Goal: Information Seeking & Learning: Learn about a topic

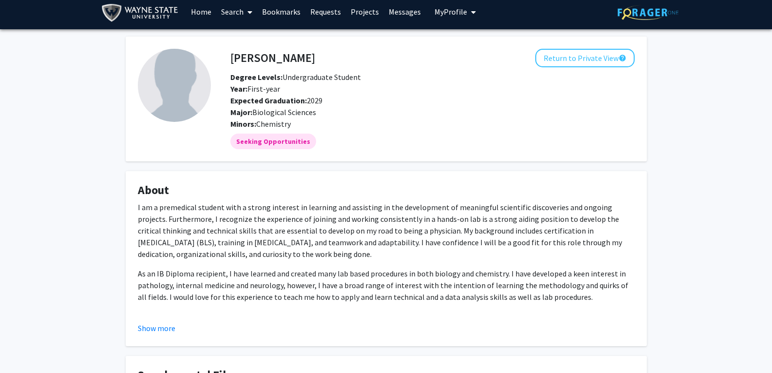
scroll to position [6, 0]
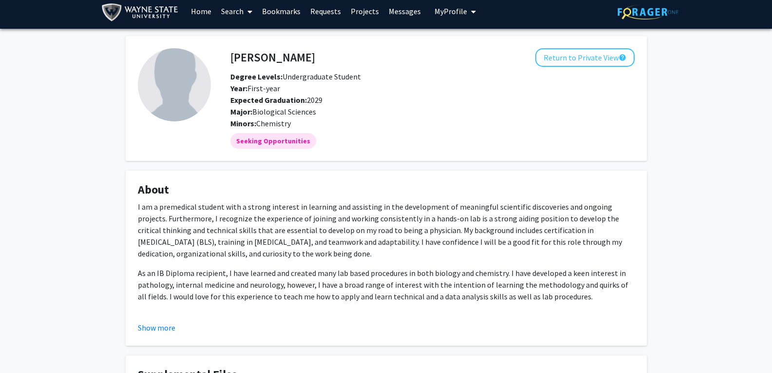
click at [248, 12] on span at bounding box center [248, 12] width 9 height 34
click at [250, 42] on span "Faculty/Staff" at bounding box center [252, 38] width 72 height 19
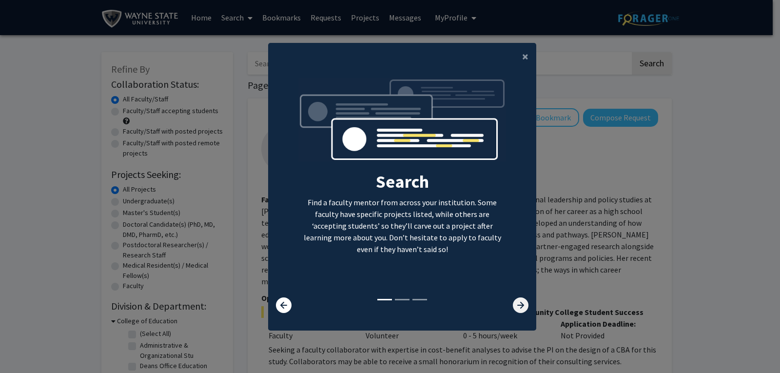
click at [514, 307] on icon at bounding box center [521, 305] width 16 height 16
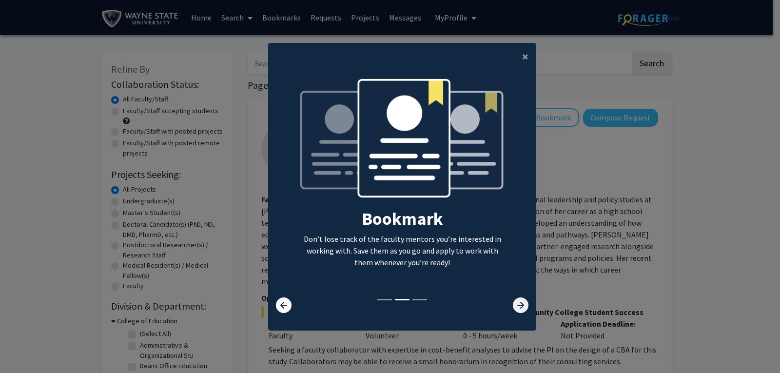
click at [514, 307] on icon at bounding box center [521, 305] width 16 height 16
click at [515, 303] on icon at bounding box center [521, 305] width 16 height 16
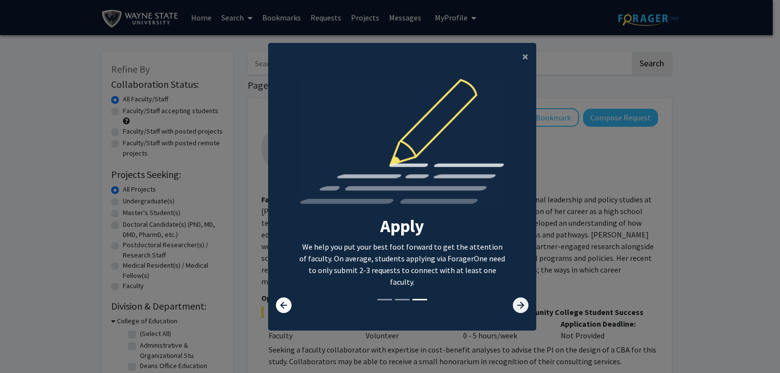
click at [515, 301] on icon at bounding box center [521, 305] width 16 height 16
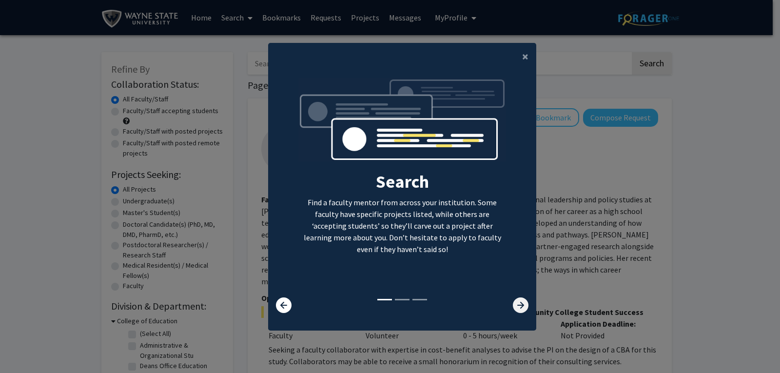
click at [517, 306] on icon at bounding box center [521, 305] width 16 height 16
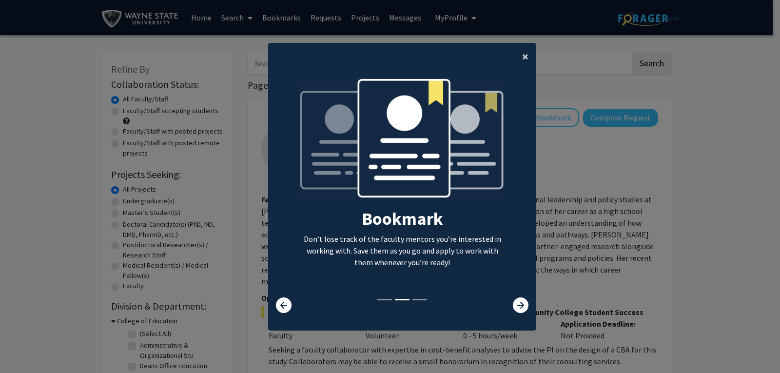
click at [526, 55] on button "×" at bounding box center [525, 56] width 22 height 27
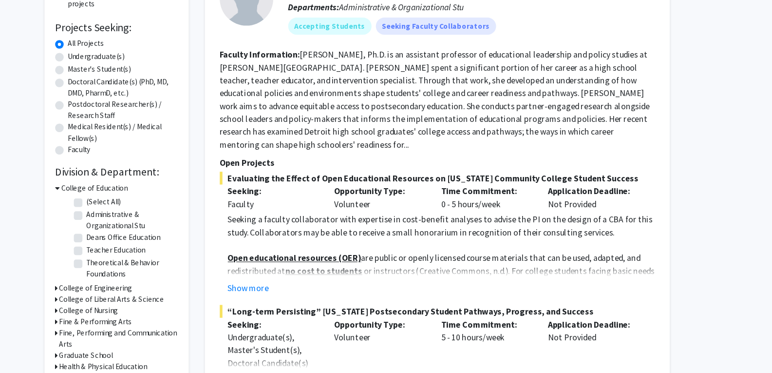
scroll to position [116, 0]
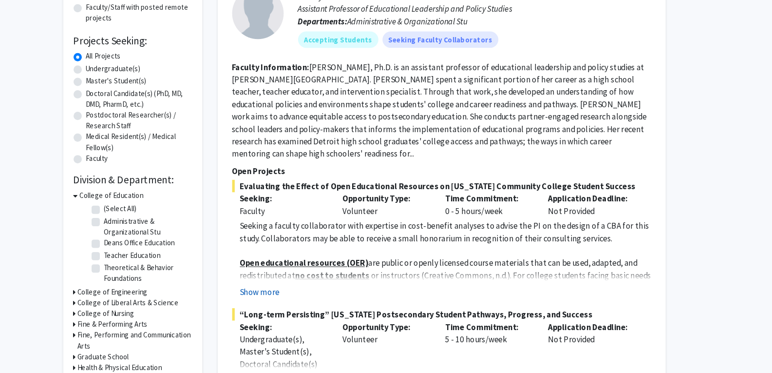
click at [275, 300] on button "Show more" at bounding box center [288, 296] width 38 height 12
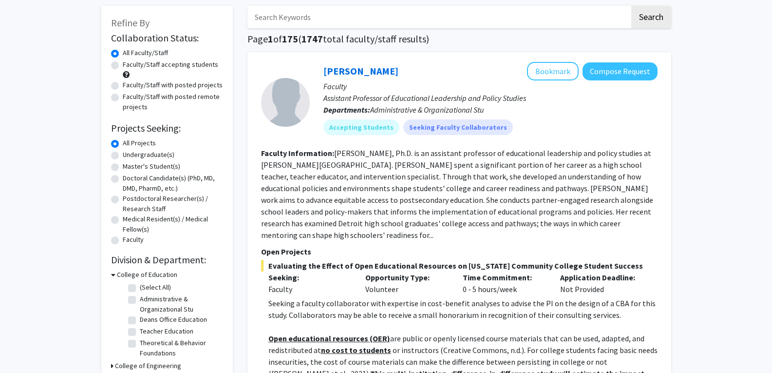
scroll to position [47, 0]
click at [123, 153] on label "Undergraduate(s)" at bounding box center [149, 154] width 52 height 10
click at [123, 153] on input "Undergraduate(s)" at bounding box center [126, 152] width 6 height 6
radio input "true"
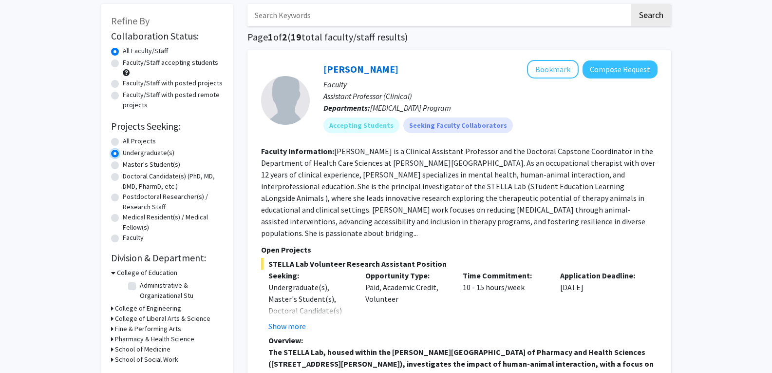
scroll to position [50, 0]
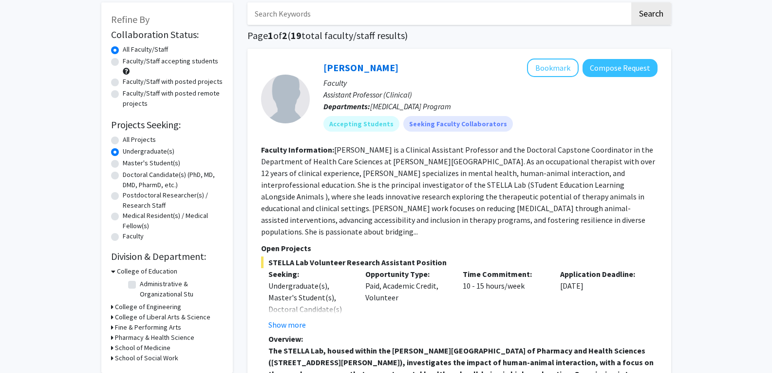
click at [186, 60] on label "Faculty/Staff accepting students" at bounding box center [171, 61] width 96 height 10
click at [129, 60] on input "Faculty/Staff accepting students" at bounding box center [126, 59] width 6 height 6
radio input "true"
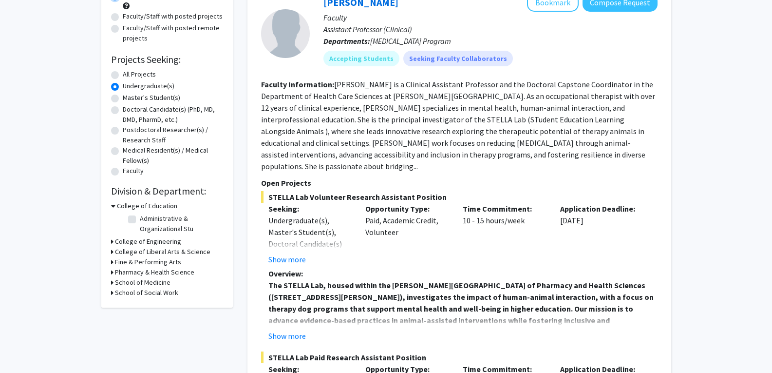
scroll to position [131, 0]
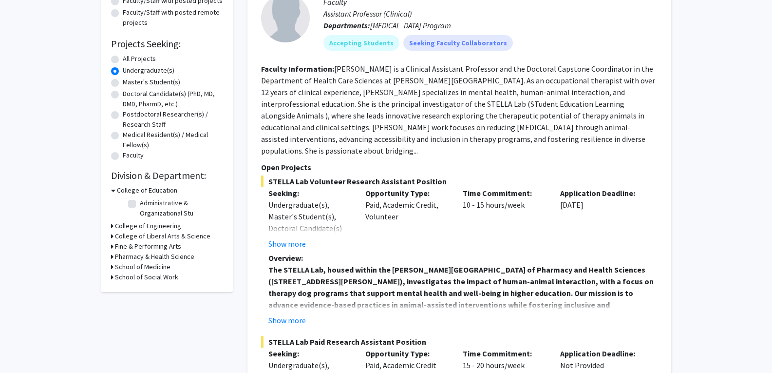
click at [113, 256] on icon at bounding box center [112, 256] width 2 height 10
click at [127, 288] on h3 "School of Medicine" at bounding box center [143, 283] width 56 height 10
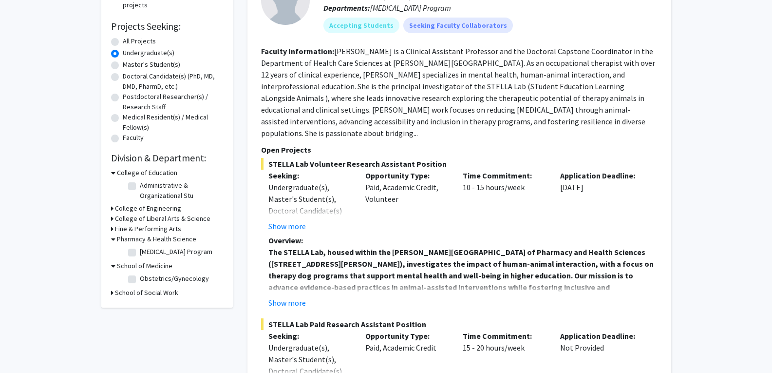
scroll to position [148, 0]
click at [148, 218] on h3 "College of Liberal Arts & Science" at bounding box center [163, 219] width 96 height 10
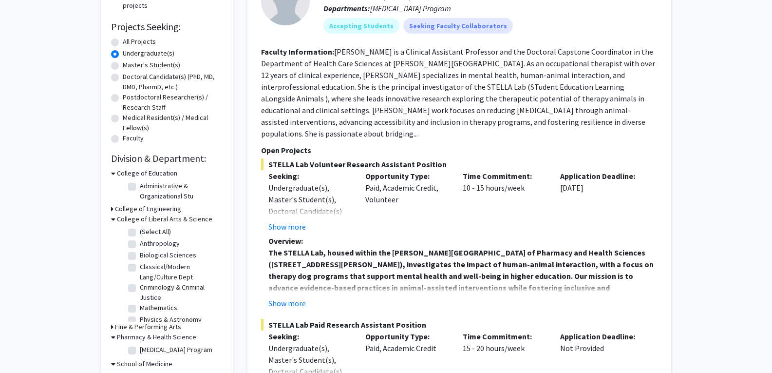
click at [140, 257] on label "Biological Sciences" at bounding box center [168, 255] width 57 height 10
click at [140, 256] on input "Biological Sciences" at bounding box center [143, 253] width 6 height 6
checkbox input "true"
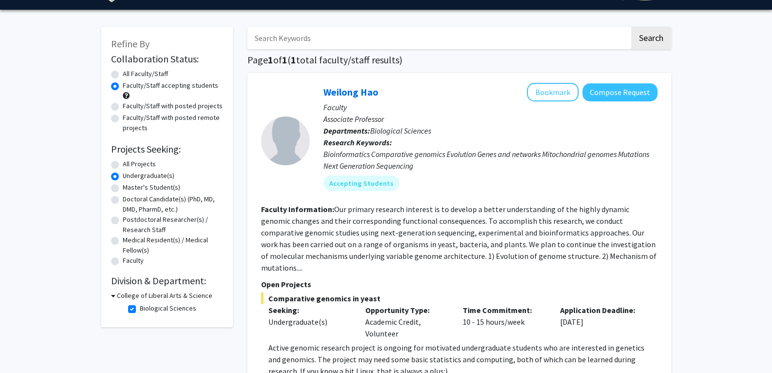
scroll to position [32, 0]
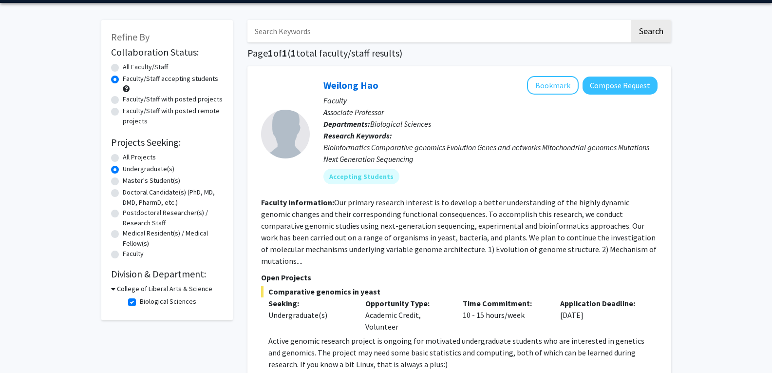
click at [115, 291] on div "College of Liberal Arts & Science" at bounding box center [167, 289] width 112 height 10
click at [113, 291] on icon at bounding box center [113, 289] width 4 height 10
click at [113, 291] on icon at bounding box center [112, 289] width 2 height 10
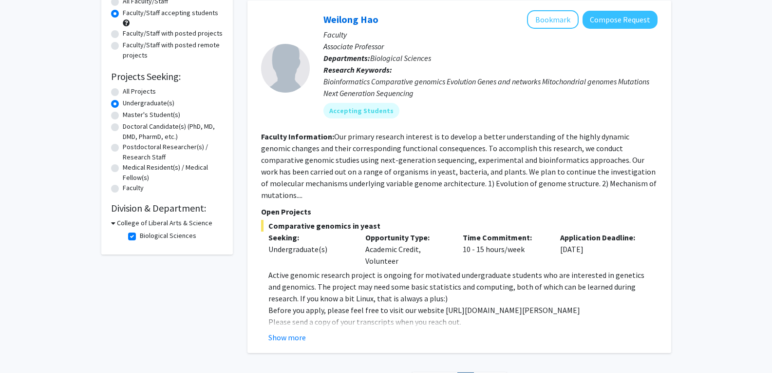
scroll to position [98, 0]
click at [558, 23] on button "Bookmark" at bounding box center [553, 19] width 52 height 19
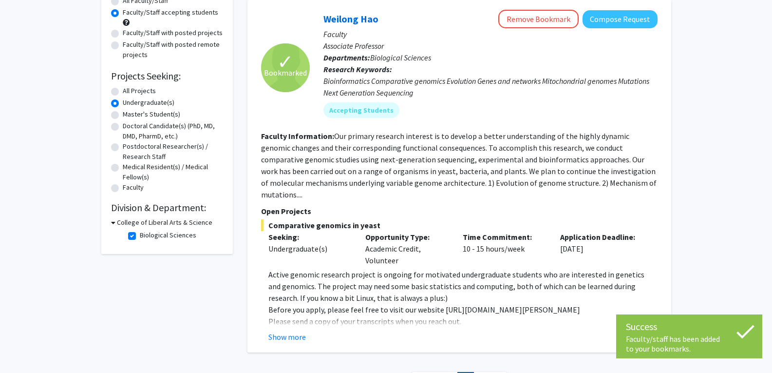
click at [140, 235] on label "Biological Sciences" at bounding box center [168, 235] width 57 height 10
click at [140, 235] on input "Biological Sciences" at bounding box center [143, 233] width 6 height 6
checkbox input "false"
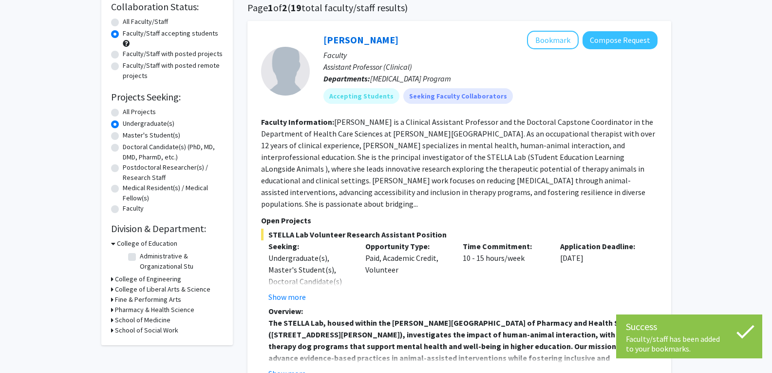
scroll to position [115, 0]
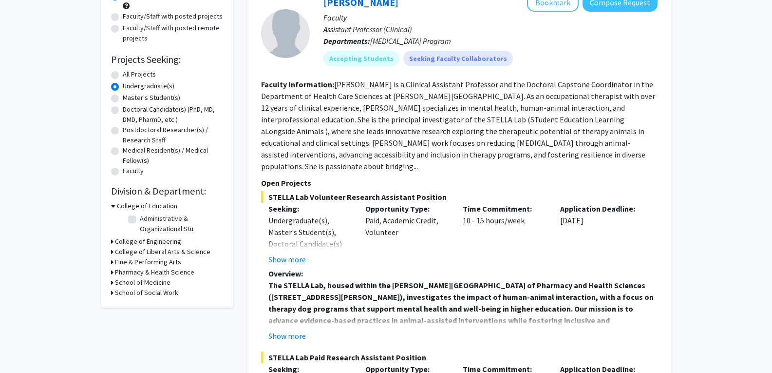
click at [118, 251] on h3 "College of Liberal Arts & Science" at bounding box center [163, 252] width 96 height 10
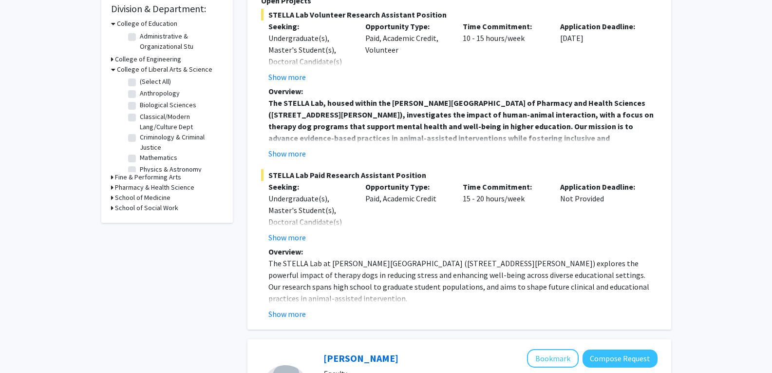
scroll to position [302, 0]
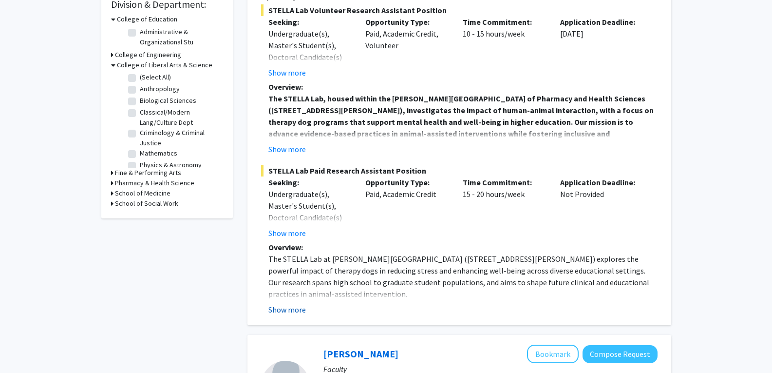
click at [296, 304] on button "Show more" at bounding box center [288, 310] width 38 height 12
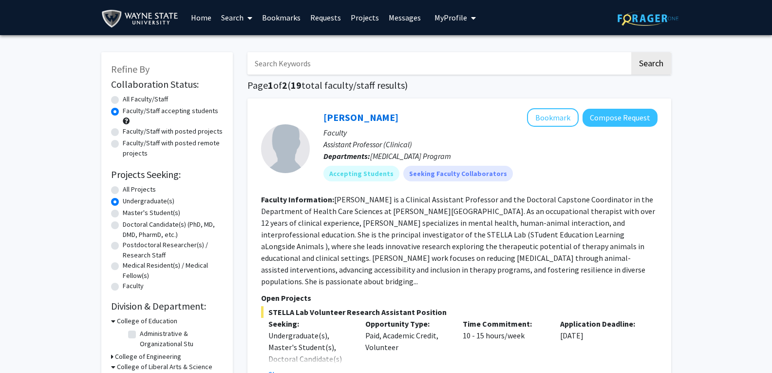
scroll to position [0, 0]
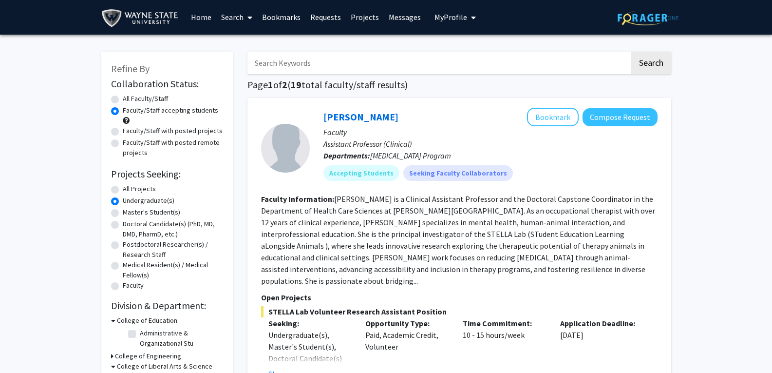
click at [566, 116] on button "Bookmark" at bounding box center [553, 117] width 52 height 19
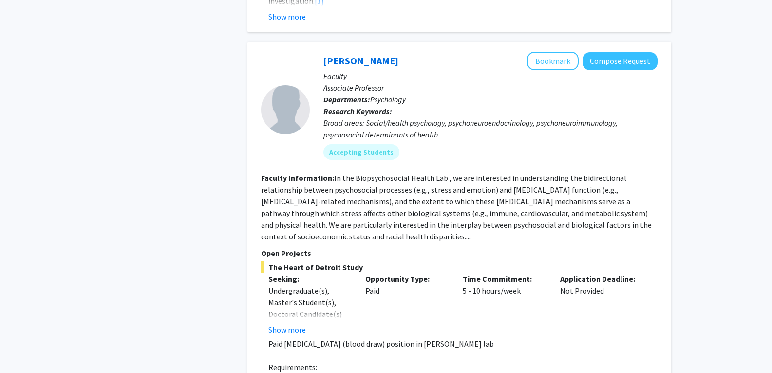
scroll to position [1348, 0]
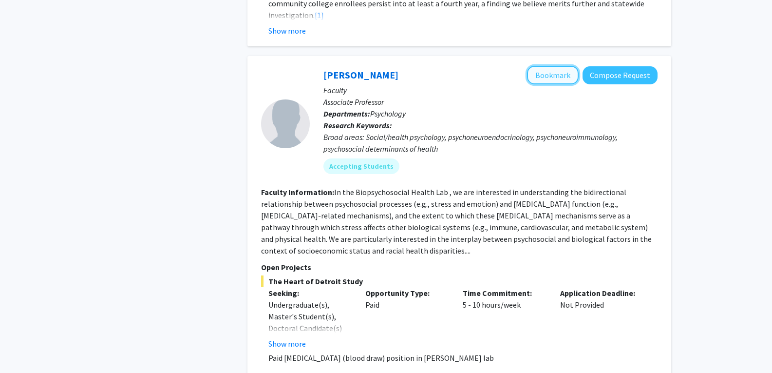
click at [573, 66] on button "Bookmark" at bounding box center [553, 75] width 52 height 19
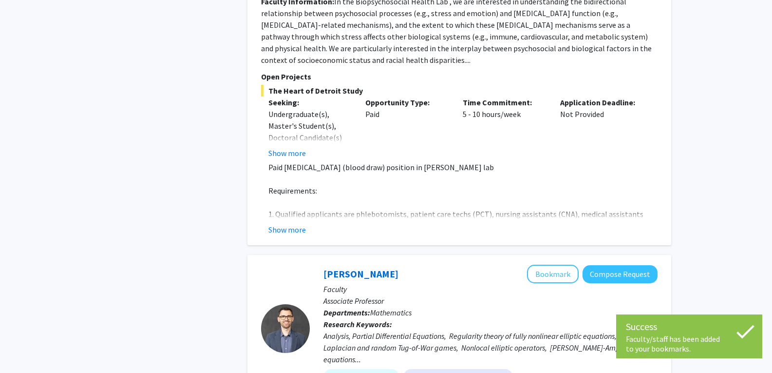
scroll to position [1541, 0]
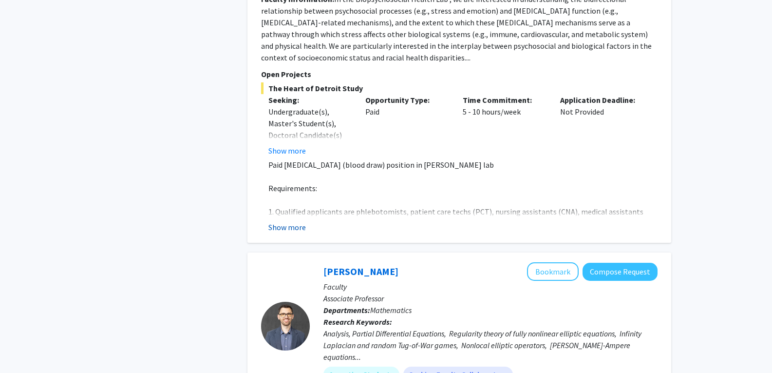
click at [298, 221] on button "Show more" at bounding box center [288, 227] width 38 height 12
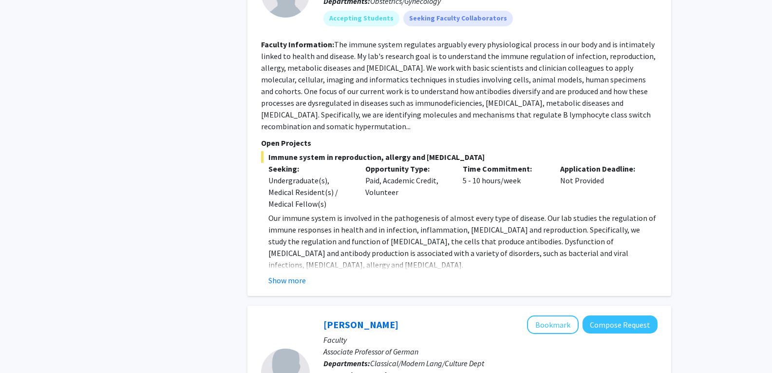
scroll to position [3758, 0]
click at [295, 275] on button "Show more" at bounding box center [288, 281] width 38 height 12
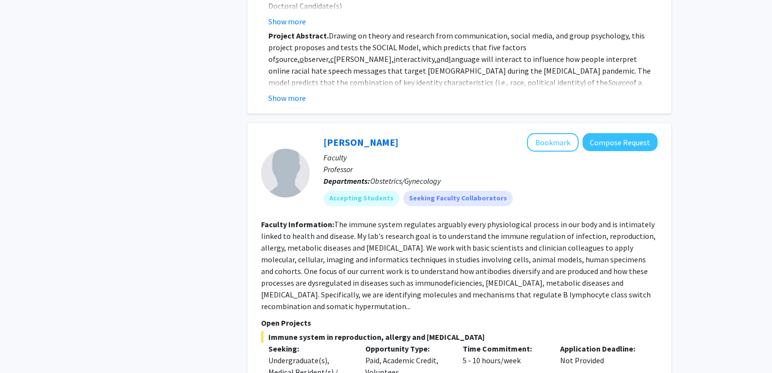
scroll to position [3577, 0]
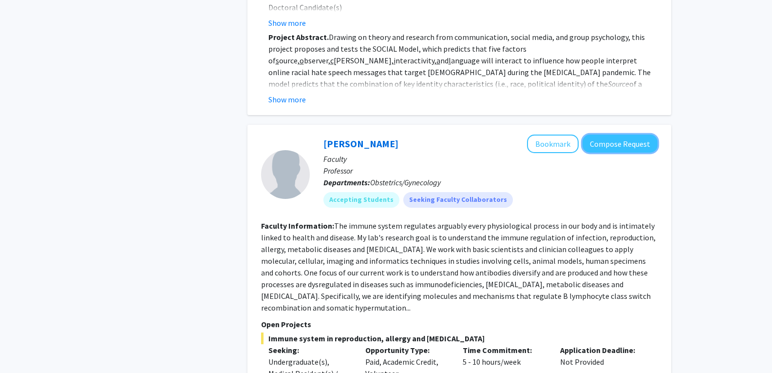
drag, startPoint x: 609, startPoint y: 52, endPoint x: 582, endPoint y: 124, distance: 77.1
click at [548, 134] on button "Bookmark" at bounding box center [553, 143] width 52 height 19
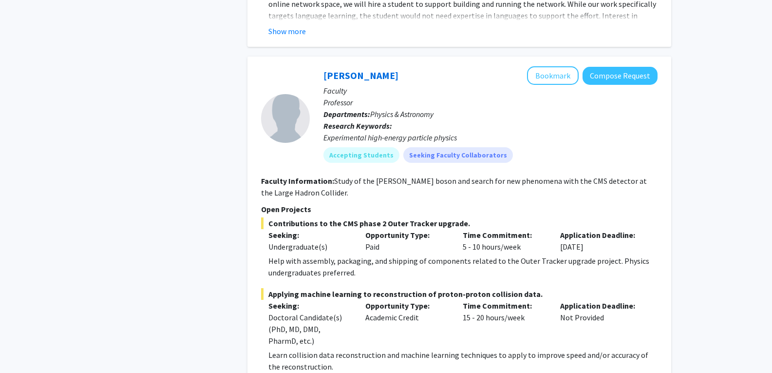
scroll to position [4726, 0]
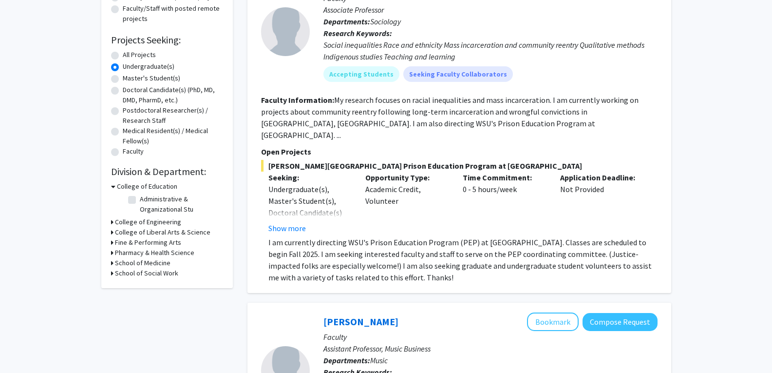
scroll to position [135, 0]
click at [130, 230] on h3 "College of Liberal Arts & Science" at bounding box center [163, 232] width 96 height 10
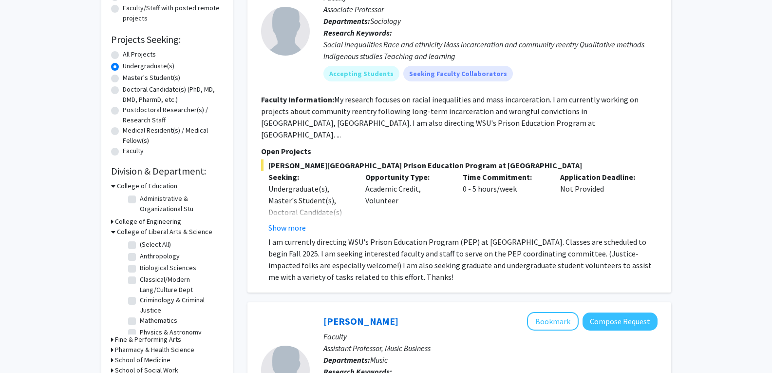
scroll to position [0, 0]
click at [139, 222] on h3 "College of Engineering" at bounding box center [148, 221] width 66 height 10
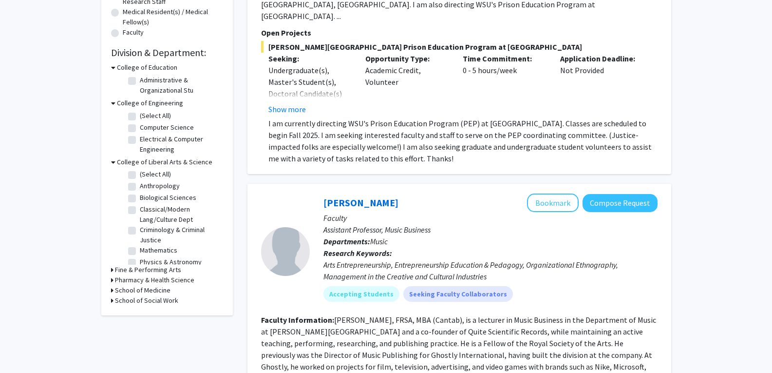
scroll to position [254, 0]
click at [137, 299] on h3 "School of Social Work" at bounding box center [146, 300] width 63 height 10
click at [137, 299] on h3 "School of Social Work" at bounding box center [148, 300] width 63 height 10
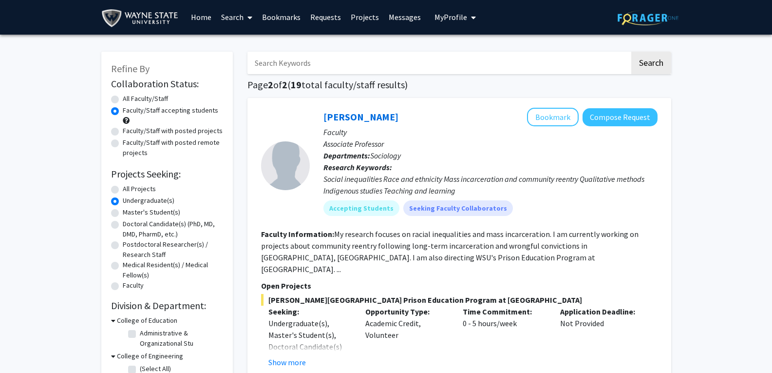
scroll to position [0, 0]
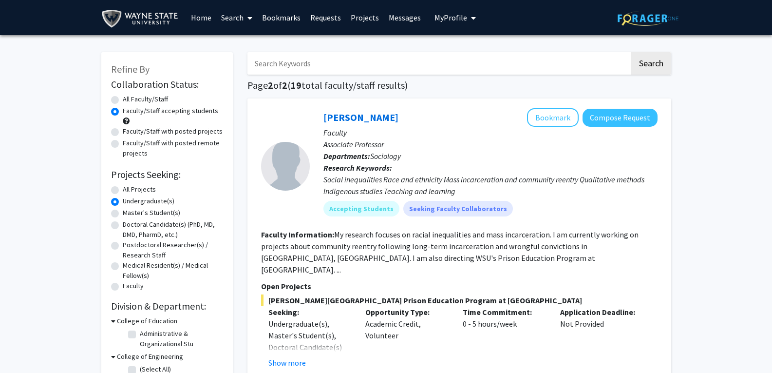
click at [282, 20] on link "Bookmarks" at bounding box center [281, 17] width 48 height 34
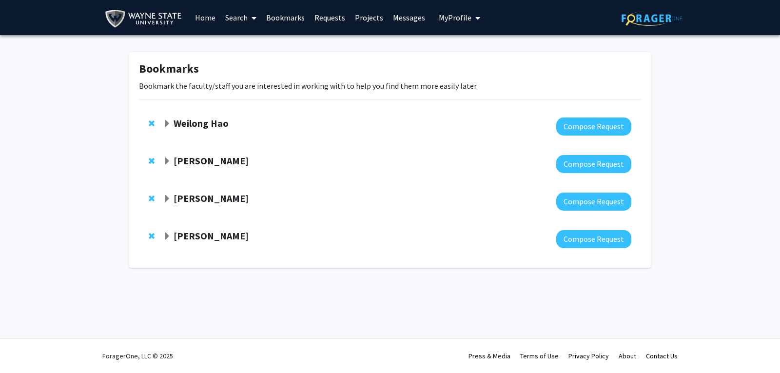
click at [210, 119] on strong "Weilong Hao" at bounding box center [200, 123] width 55 height 12
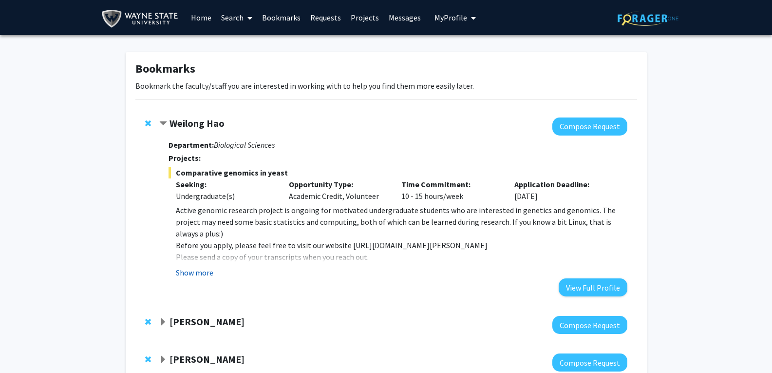
click at [204, 272] on button "Show more" at bounding box center [195, 273] width 38 height 12
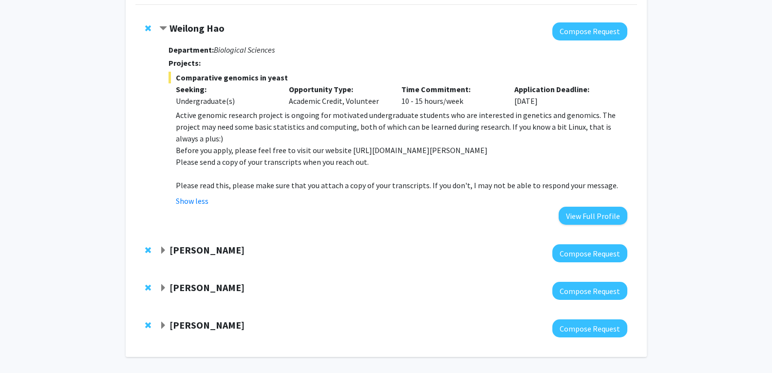
scroll to position [96, 0]
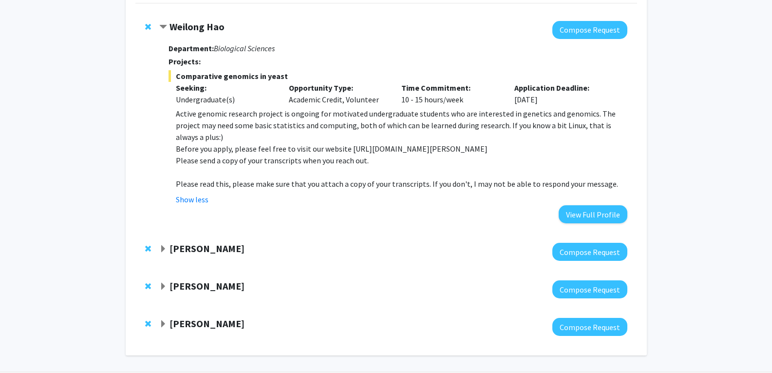
click at [211, 242] on strong "[PERSON_NAME]" at bounding box center [207, 248] width 75 height 12
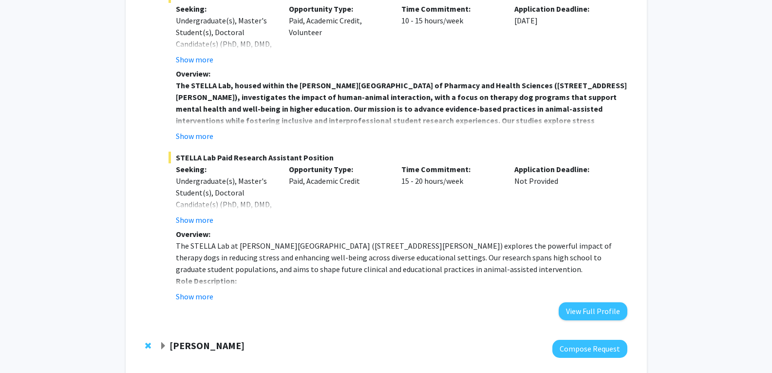
scroll to position [619, 0]
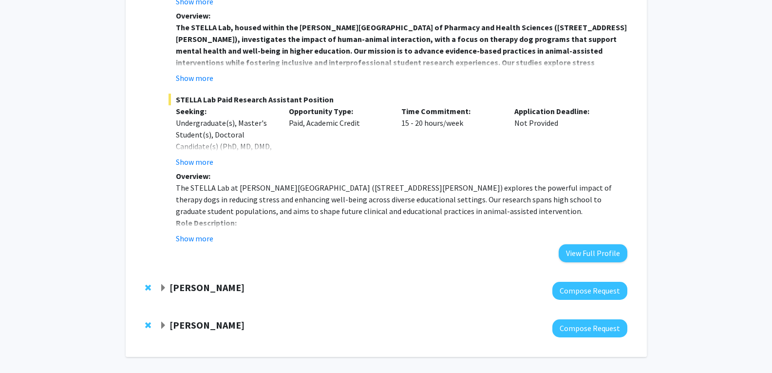
click at [201, 282] on div at bounding box center [393, 291] width 468 height 18
click at [186, 281] on strong "[PERSON_NAME]" at bounding box center [207, 287] width 75 height 12
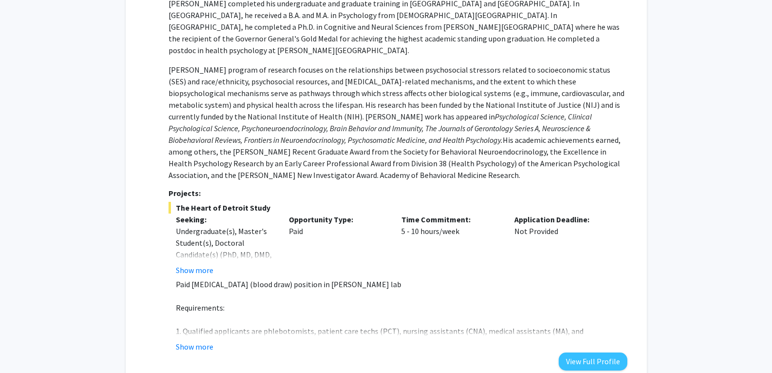
scroll to position [969, 0]
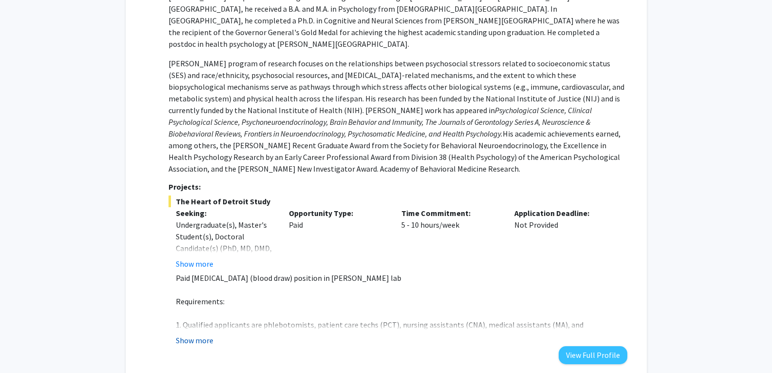
click at [193, 334] on button "Show more" at bounding box center [195, 340] width 38 height 12
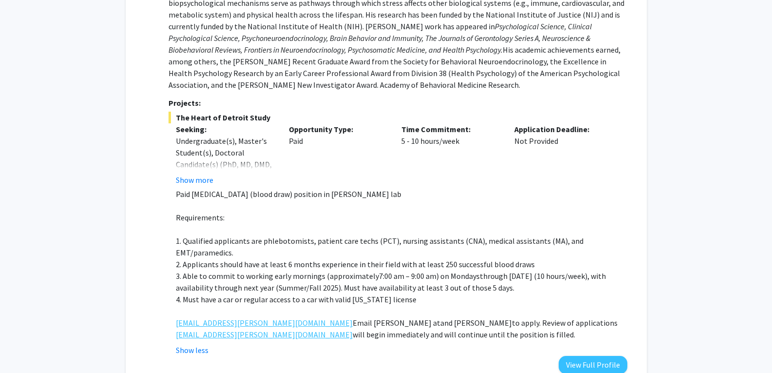
scroll to position [1092, 0]
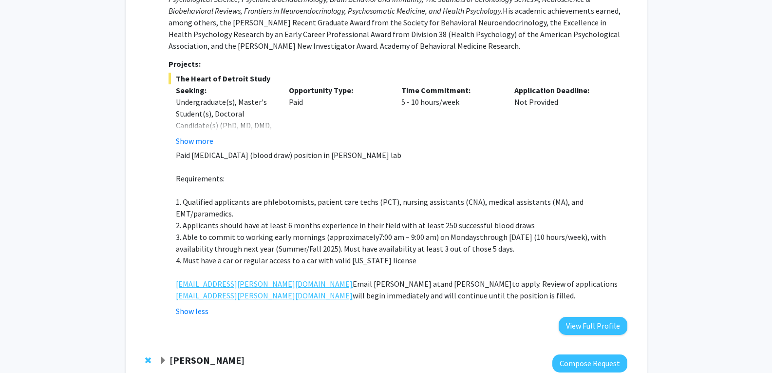
click at [198, 354] on strong "[PERSON_NAME]" at bounding box center [207, 360] width 75 height 12
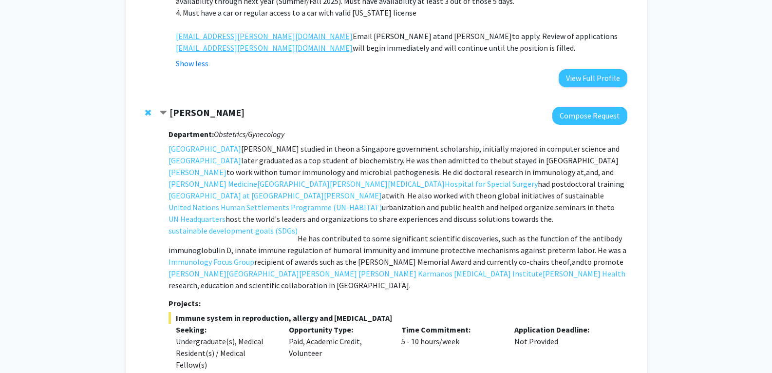
scroll to position [1420, 0]
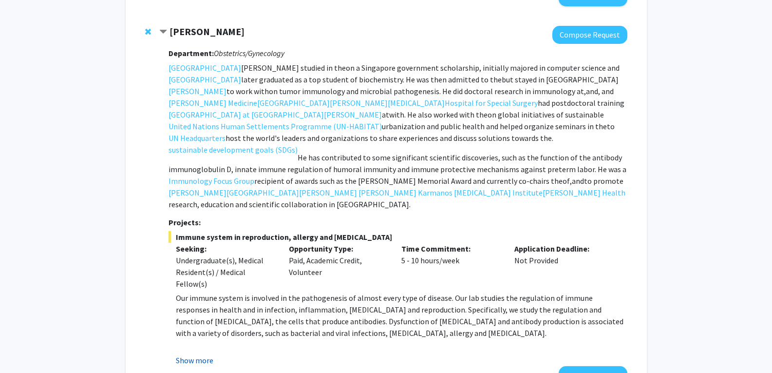
click at [203, 354] on button "Show more" at bounding box center [195, 360] width 38 height 12
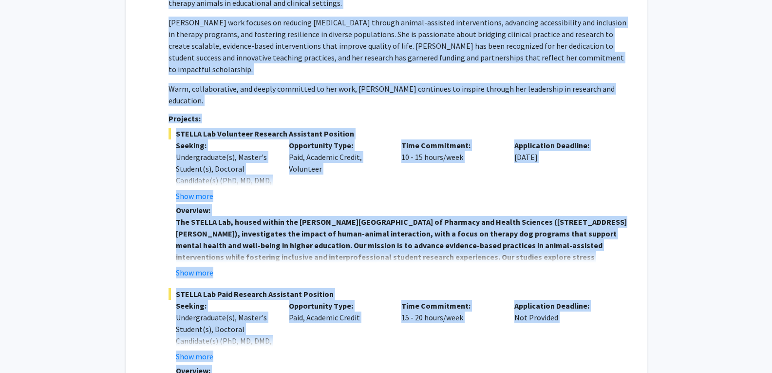
scroll to position [0, 0]
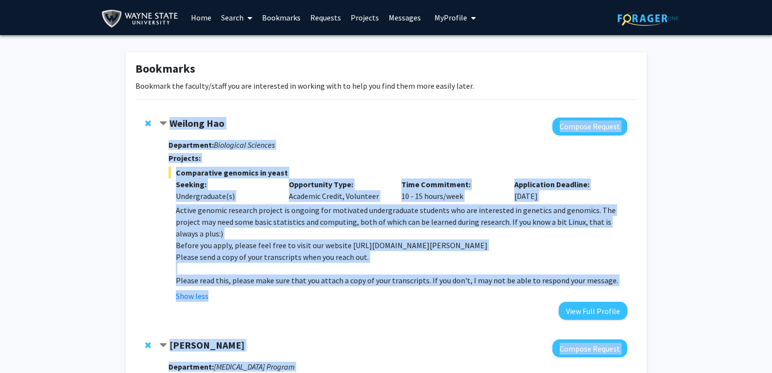
drag, startPoint x: 480, startPoint y: 263, endPoint x: 169, endPoint y: 105, distance: 349.8
copy div "Loremip Dol Sitamet Consect Adipiscing: Elitseddoe Temporin Utlabore: Etdolorem…"
click at [362, 176] on span "Comparative genomics in yeast" at bounding box center [398, 173] width 459 height 12
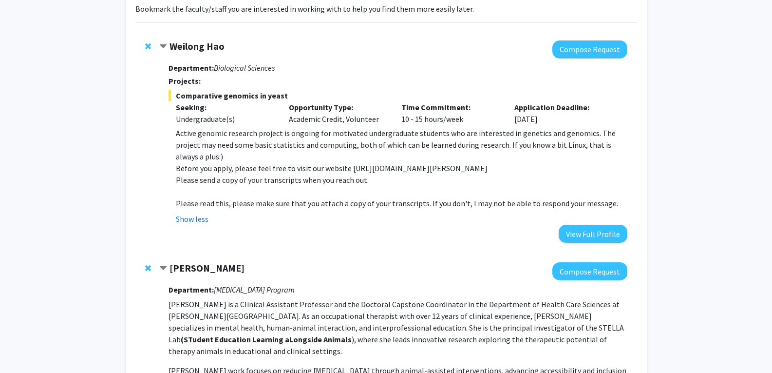
scroll to position [78, 0]
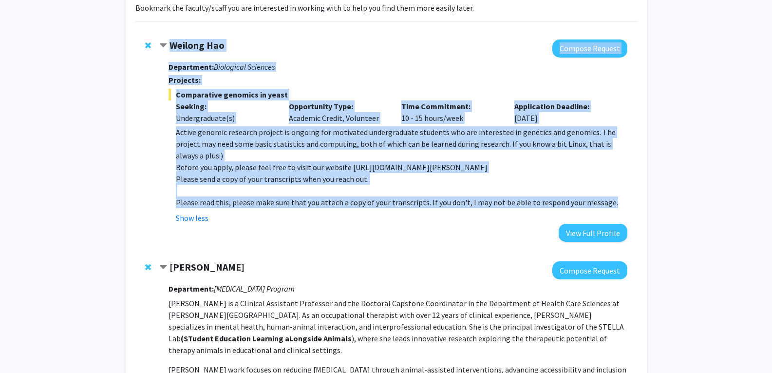
drag, startPoint x: 607, startPoint y: 187, endPoint x: 173, endPoint y: 46, distance: 456.6
click at [173, 46] on div "Weilong Hao Compose Request Department: Biological Sciences Projects: Comparati…" at bounding box center [393, 140] width 468 height 202
copy div "Weilong Hao Compose Request Department: Biological Sciences Projects: Comparati…"
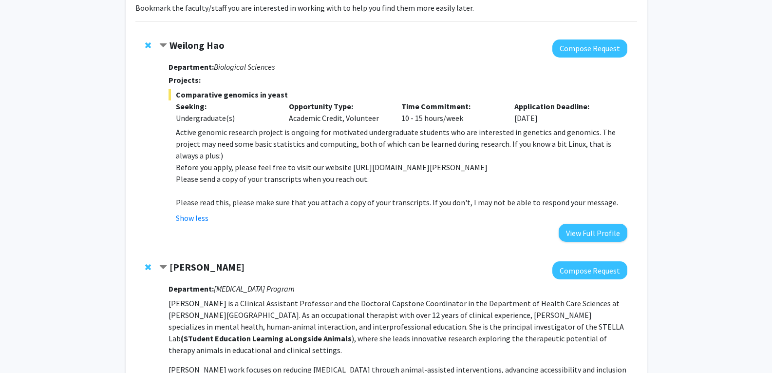
click at [324, 235] on div "Weilong Hao Compose Request Department: Biological Sciences Projects: Comparati…" at bounding box center [386, 141] width 502 height 222
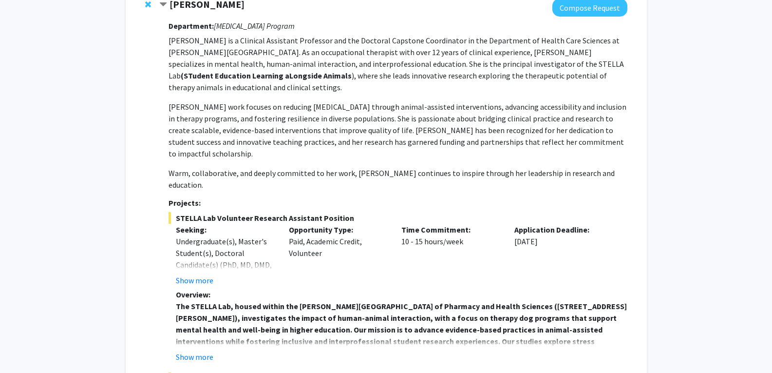
scroll to position [331, 0]
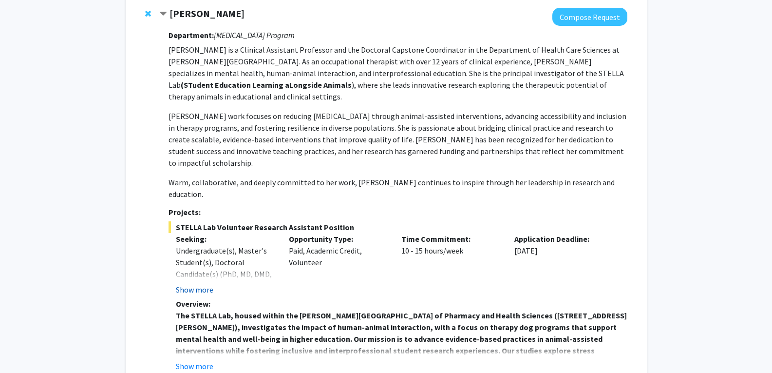
click at [209, 284] on button "Show more" at bounding box center [195, 290] width 38 height 12
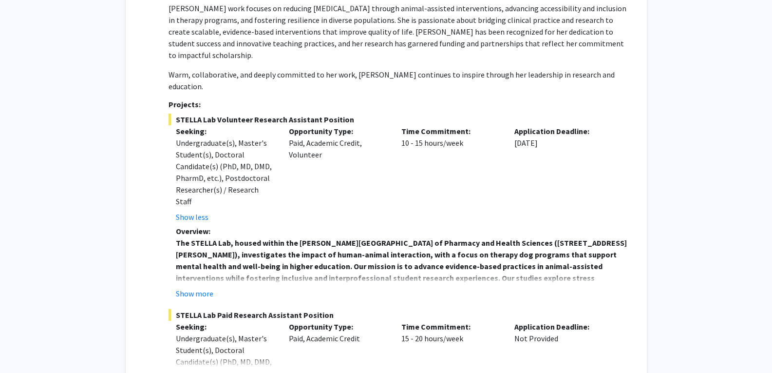
scroll to position [440, 0]
click at [200, 287] on button "Show more" at bounding box center [195, 293] width 38 height 12
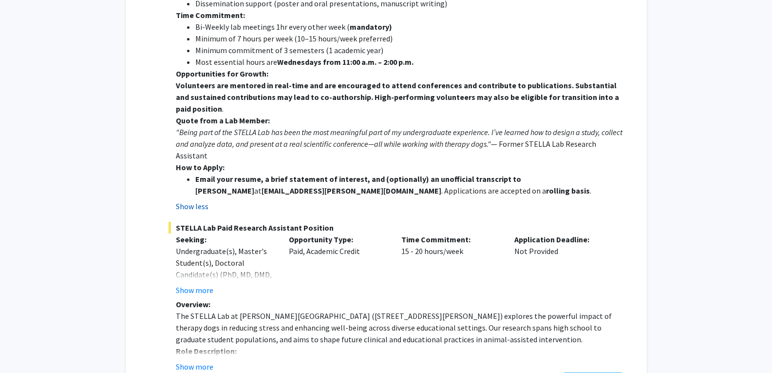
scroll to position [843, 0]
click at [202, 284] on button "Show more" at bounding box center [195, 290] width 38 height 12
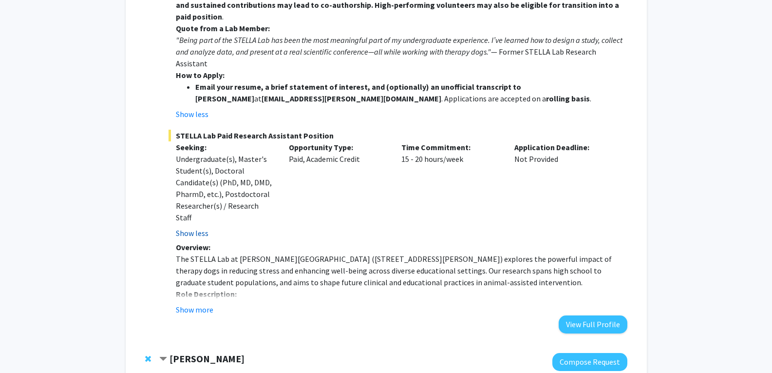
scroll to position [935, 0]
click at [200, 303] on button "Show more" at bounding box center [195, 309] width 38 height 12
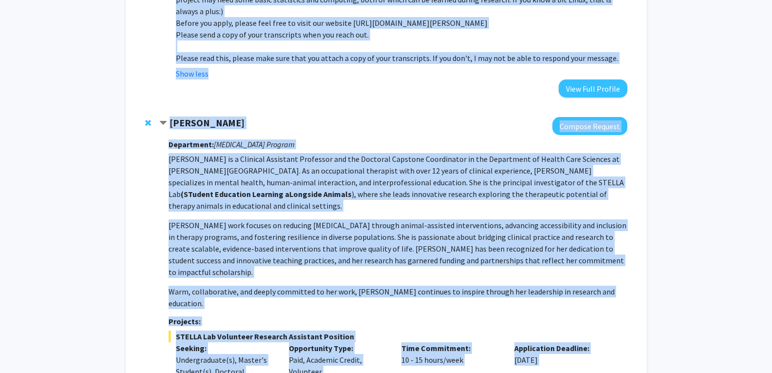
scroll to position [122, 0]
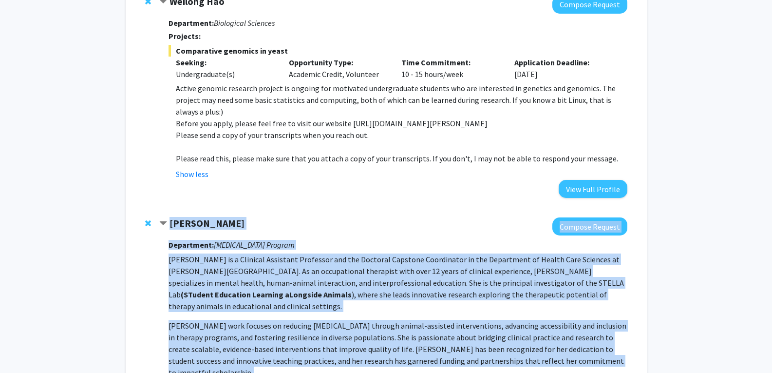
drag, startPoint x: 231, startPoint y: 215, endPoint x: 172, endPoint y: 210, distance: 60.2
copy div "Loremipsu Dolors Ametcon Adipisc Elitseddoe: Temporincidi Utlabor Etdolor Ma. A…"
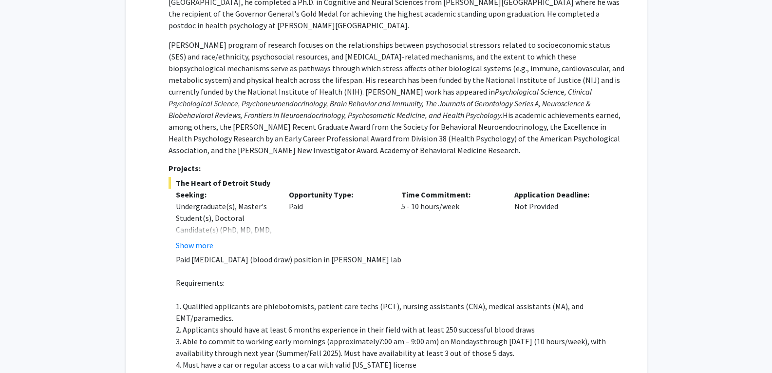
scroll to position [1631, 0]
click at [203, 239] on button "Show more" at bounding box center [195, 245] width 38 height 12
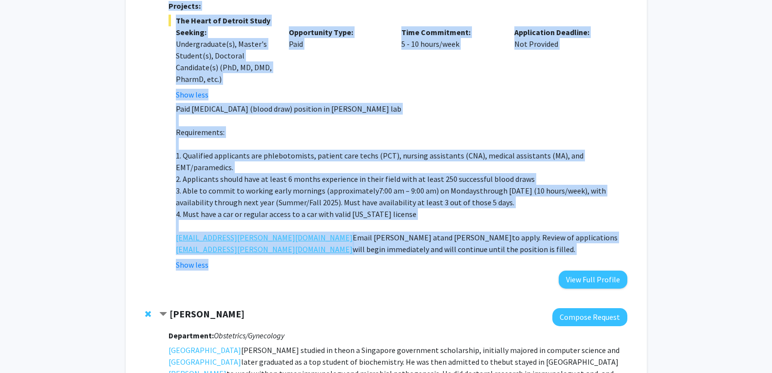
scroll to position [1835, 0]
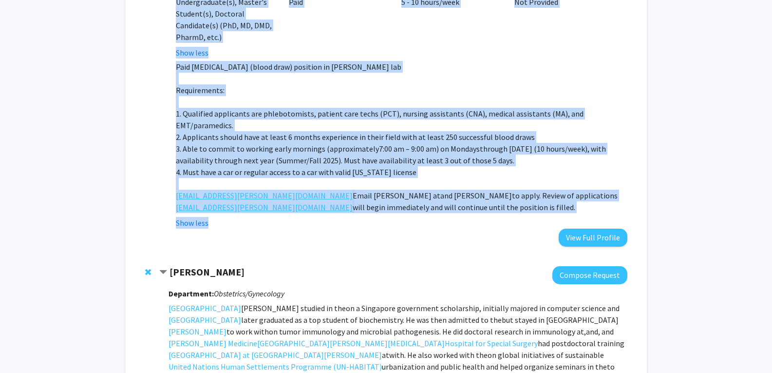
drag, startPoint x: 169, startPoint y: 125, endPoint x: 322, endPoint y: 88, distance: 157.4
copy div "Loremip Dolorsi Ametcon Adipisc Elitseddoe: Temporinci Ut. Laboree Dolorem al e…"
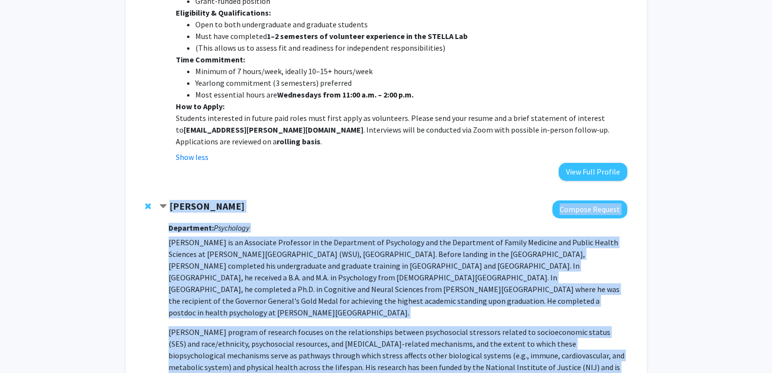
scroll to position [1340, 0]
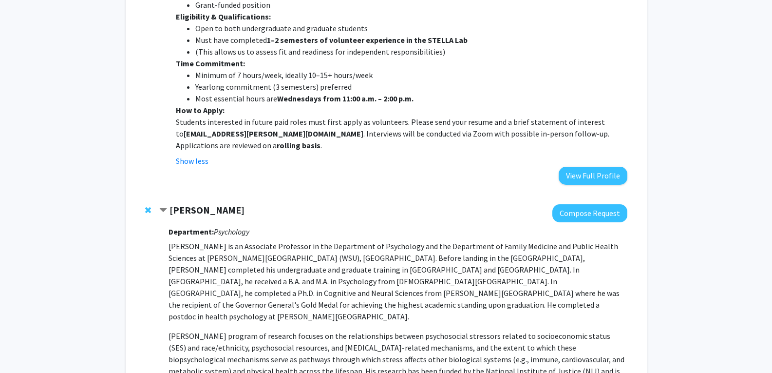
click at [667, 168] on div "Bookmarks Bookmark the faculty/staff you are interested in working with to help…" at bounding box center [386, 56] width 772 height 2723
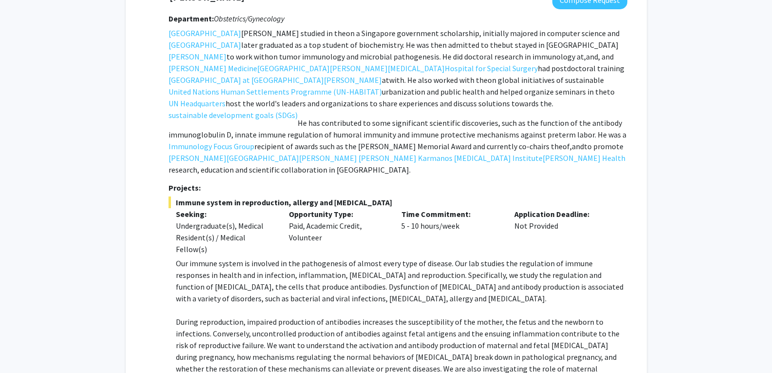
scroll to position [2286, 0]
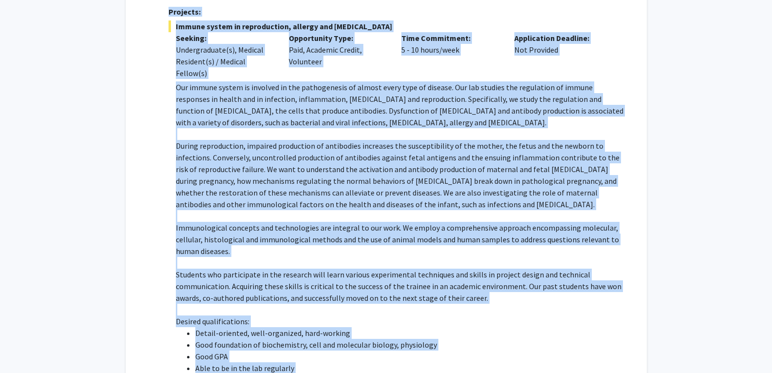
drag, startPoint x: 172, startPoint y: 78, endPoint x: 527, endPoint y: 279, distance: 408.5
click at [527, 279] on div "[PERSON_NAME] Compose Request Department: Obstetrics/Gynecology [PERSON_NAME] s…" at bounding box center [393, 122] width 468 height 615
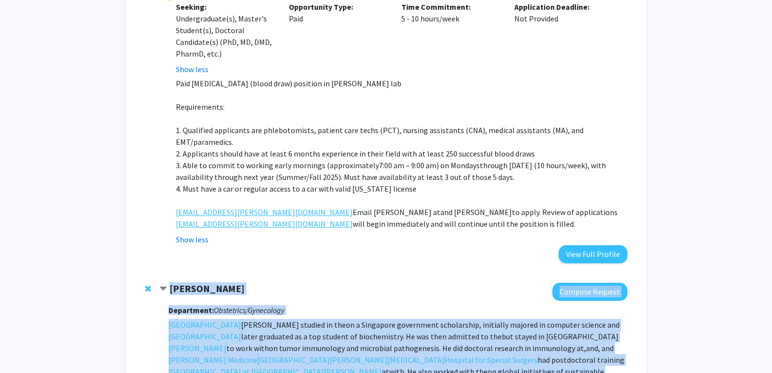
scroll to position [1817, 0]
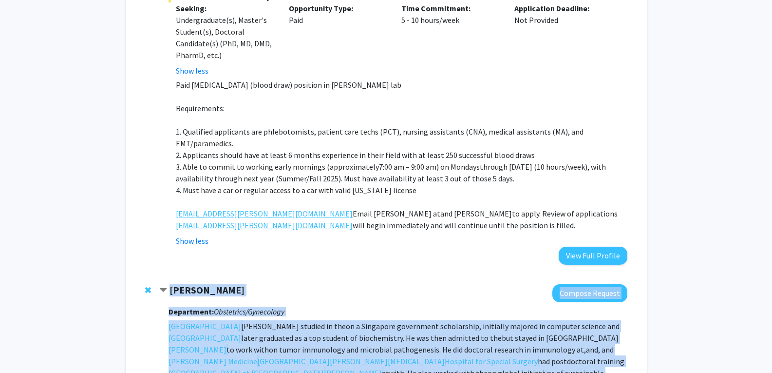
copy div "Lore Ipsu Dolorsi Ametcon Adipiscing: Elitseddoe/Temporinci Ut. Labo etdolor ma…"
